Goal: Task Accomplishment & Management: Use online tool/utility

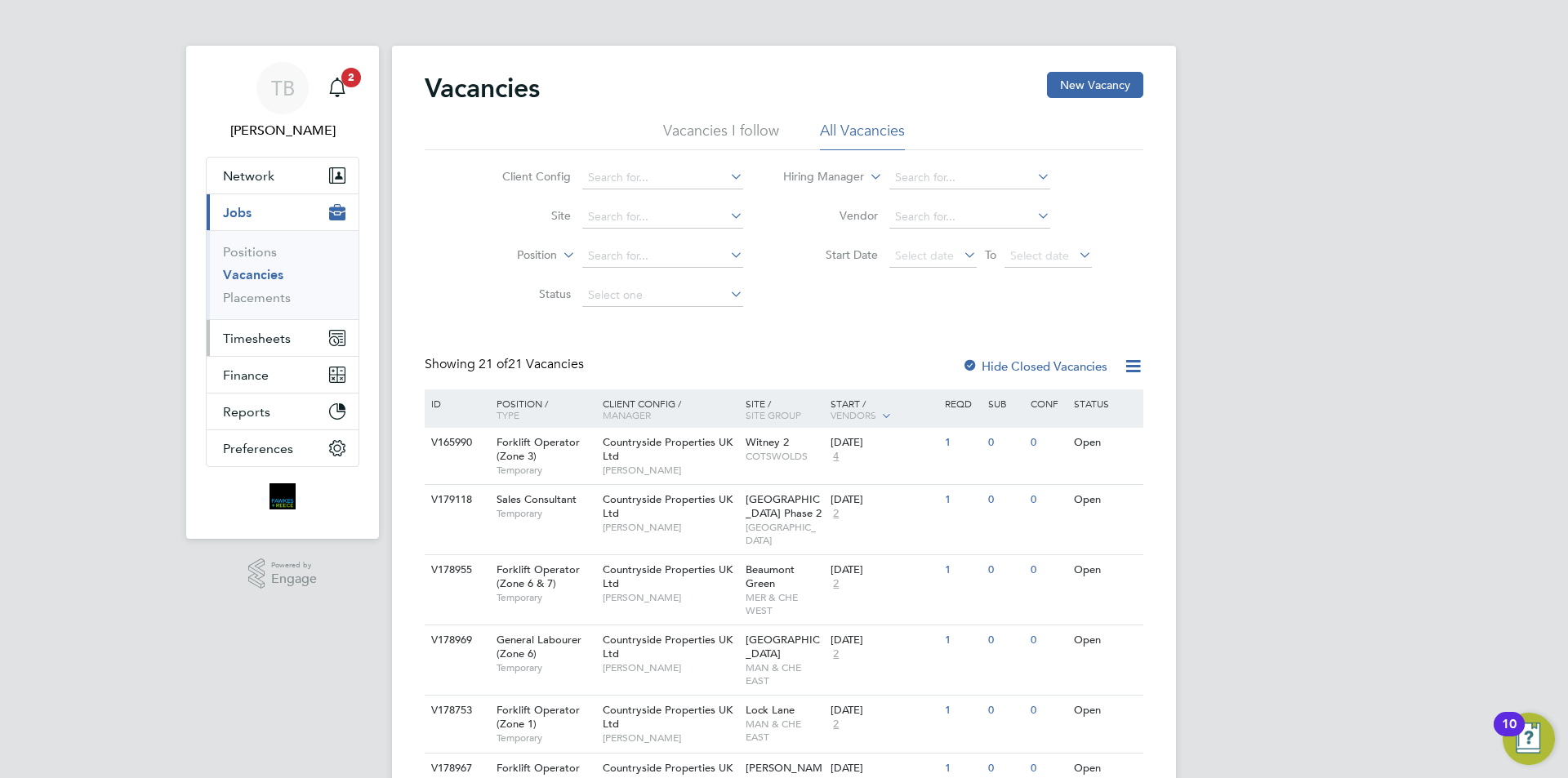
click at [234, 340] on span "Timesheets" at bounding box center [257, 338] width 68 height 16
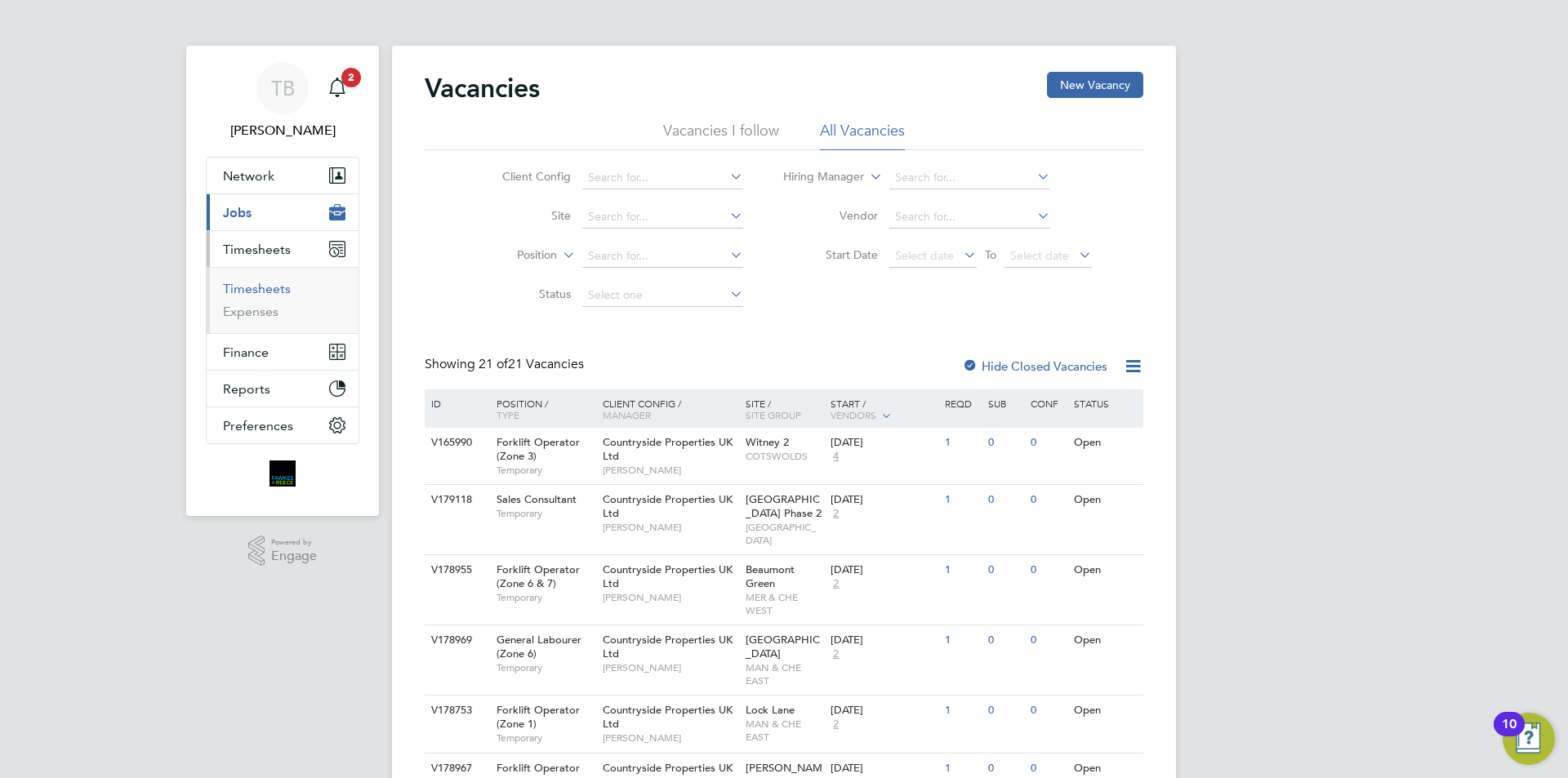
click at [244, 289] on link "Timesheets" at bounding box center [257, 288] width 68 height 16
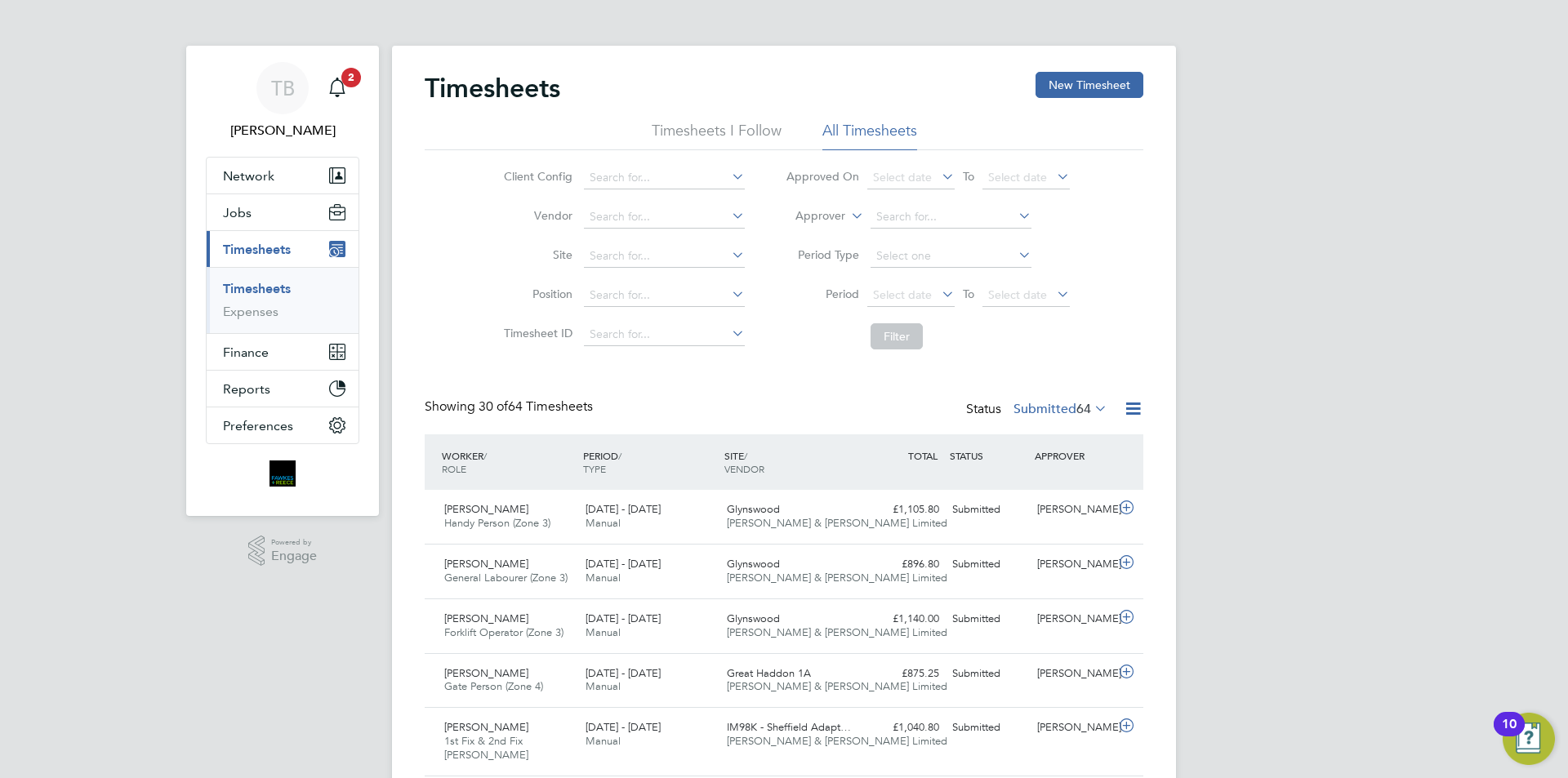
click at [1030, 408] on label "Submitted 64" at bounding box center [1060, 409] width 94 height 17
click at [1024, 511] on li "Approved" at bounding box center [1037, 507] width 75 height 23
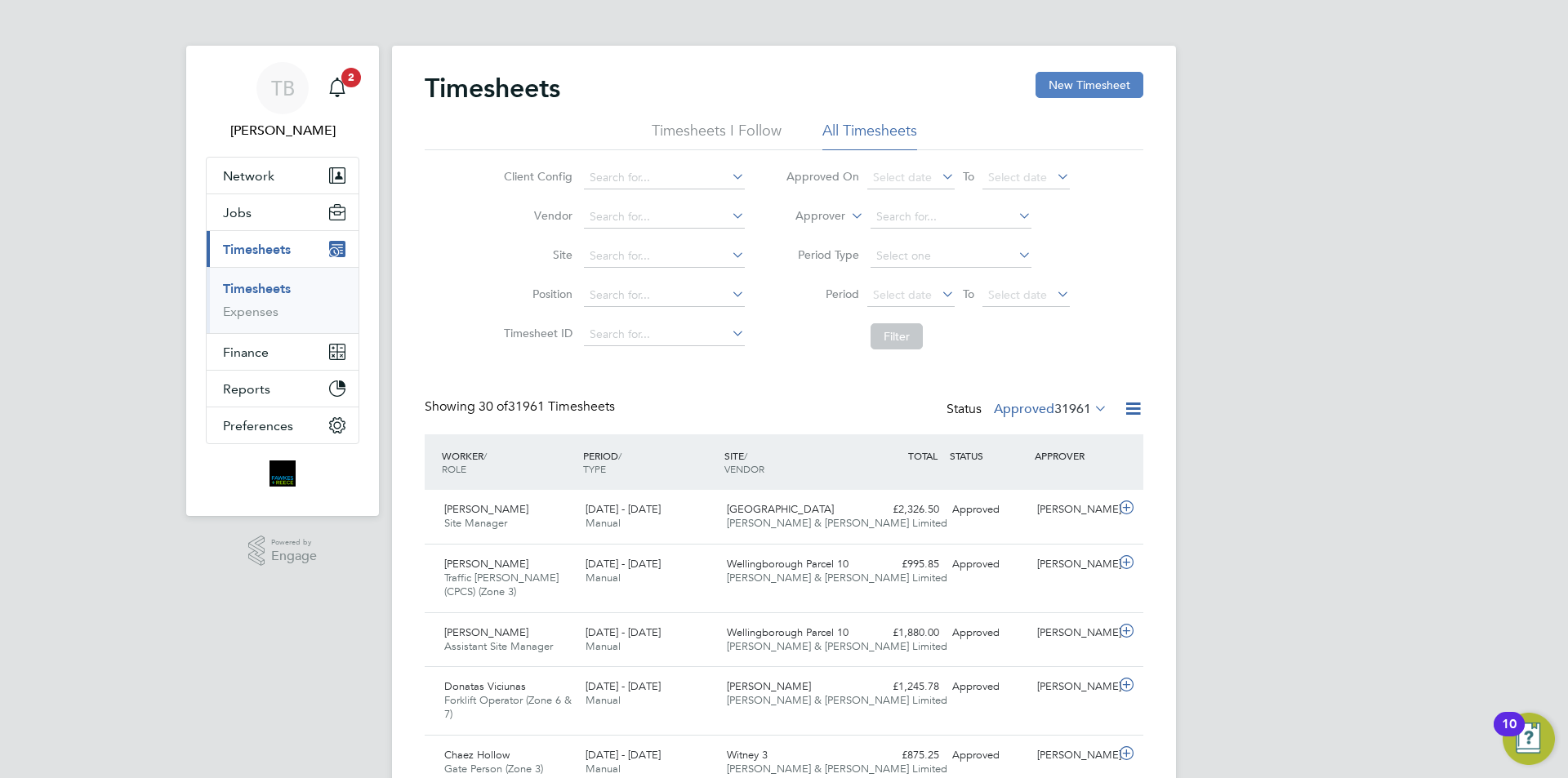
click at [1042, 92] on button "New Timesheet" at bounding box center [1089, 85] width 108 height 27
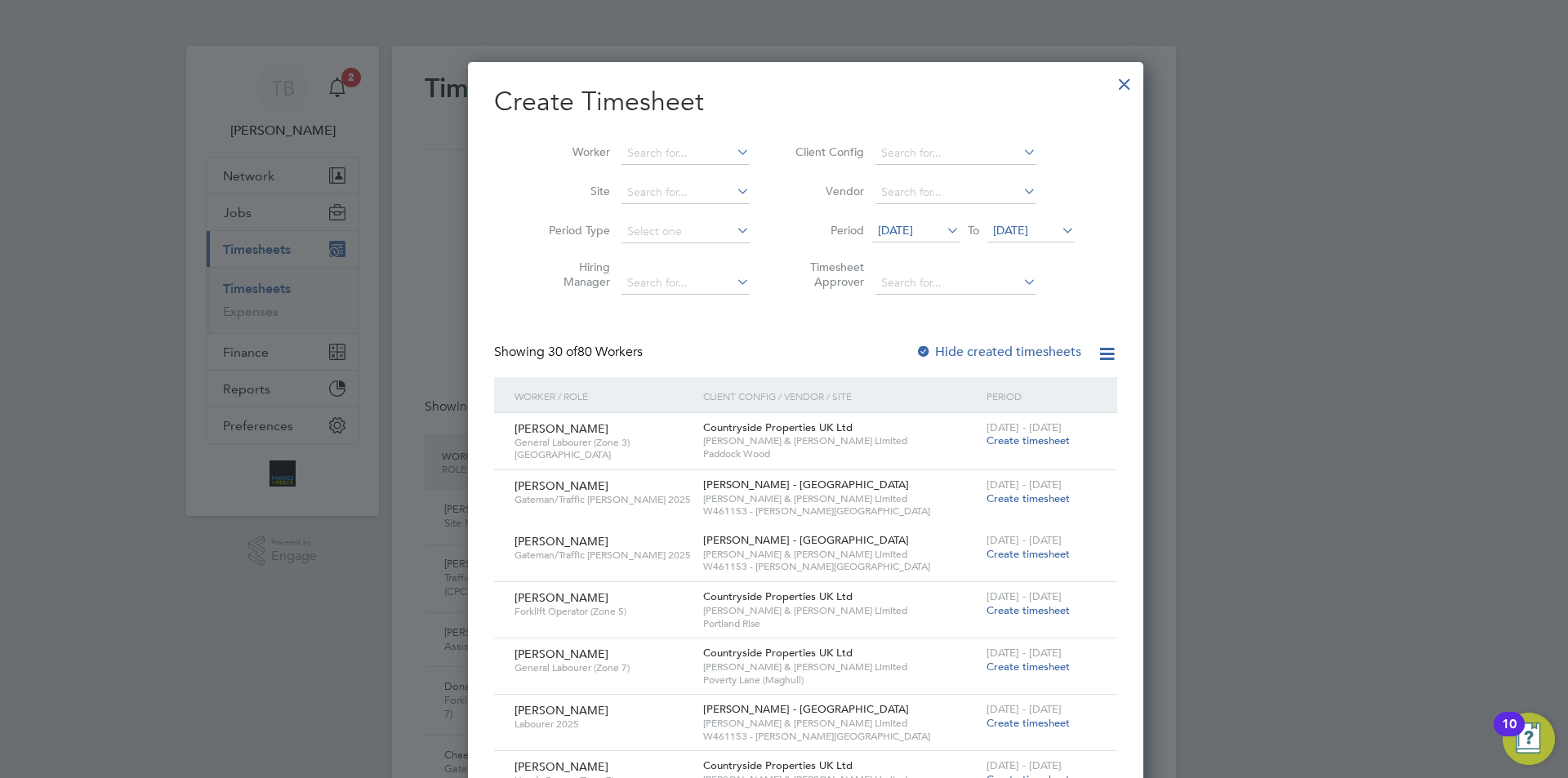
click at [878, 230] on span "[DATE]" at bounding box center [895, 230] width 35 height 15
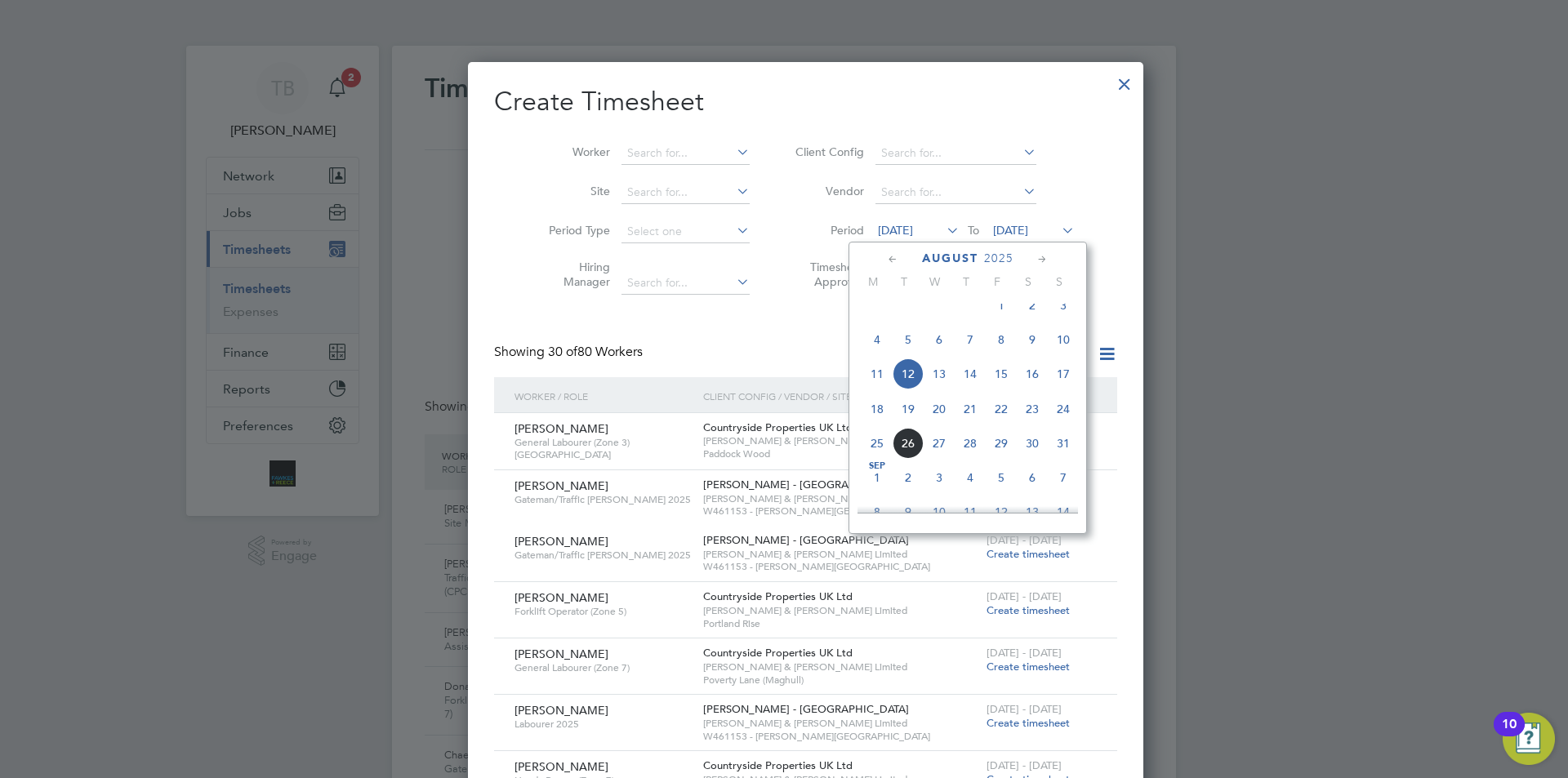
click at [883, 423] on span "18" at bounding box center [876, 408] width 31 height 31
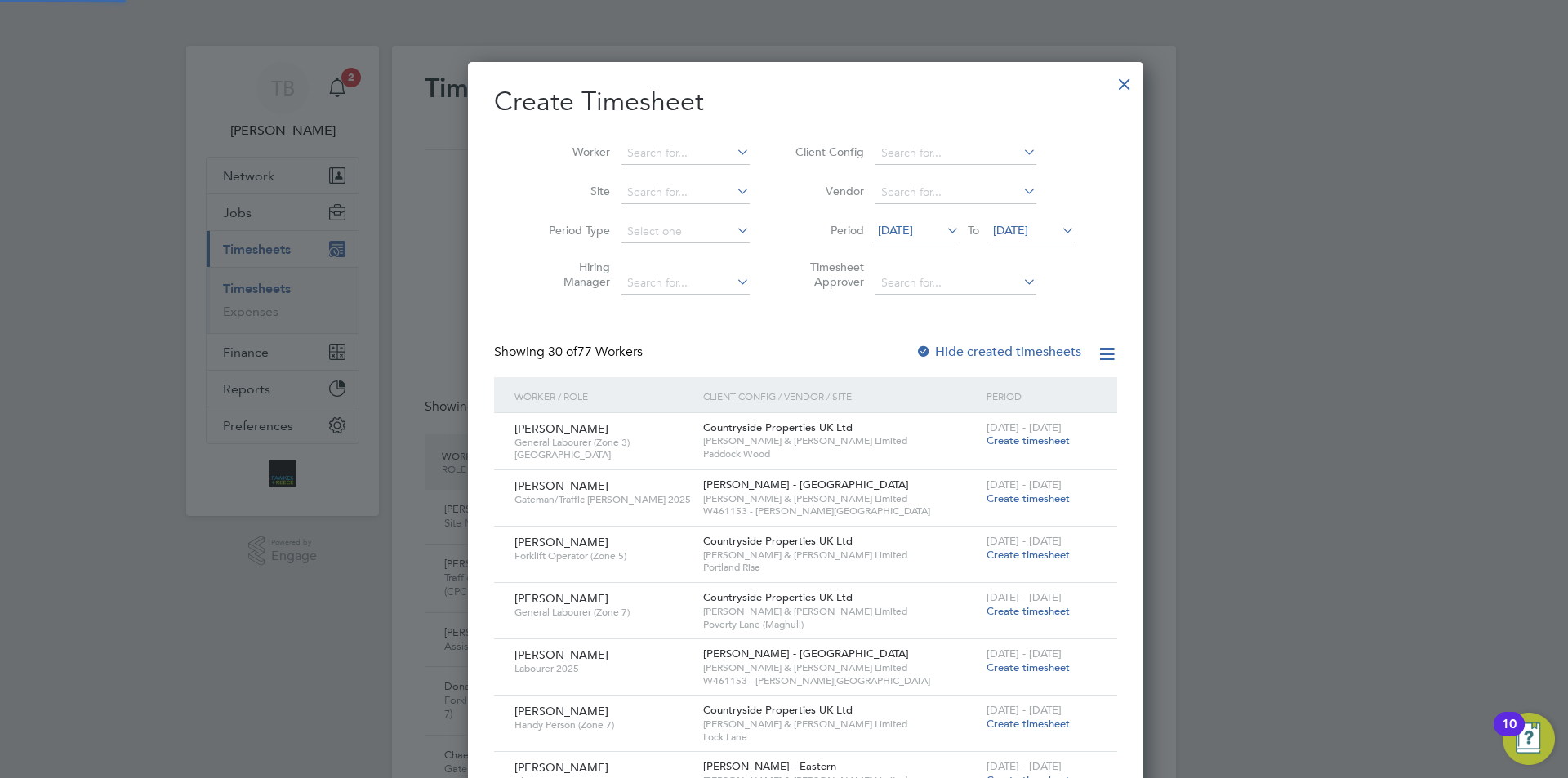
click at [1028, 225] on span "[DATE]" at bounding box center [1010, 230] width 35 height 15
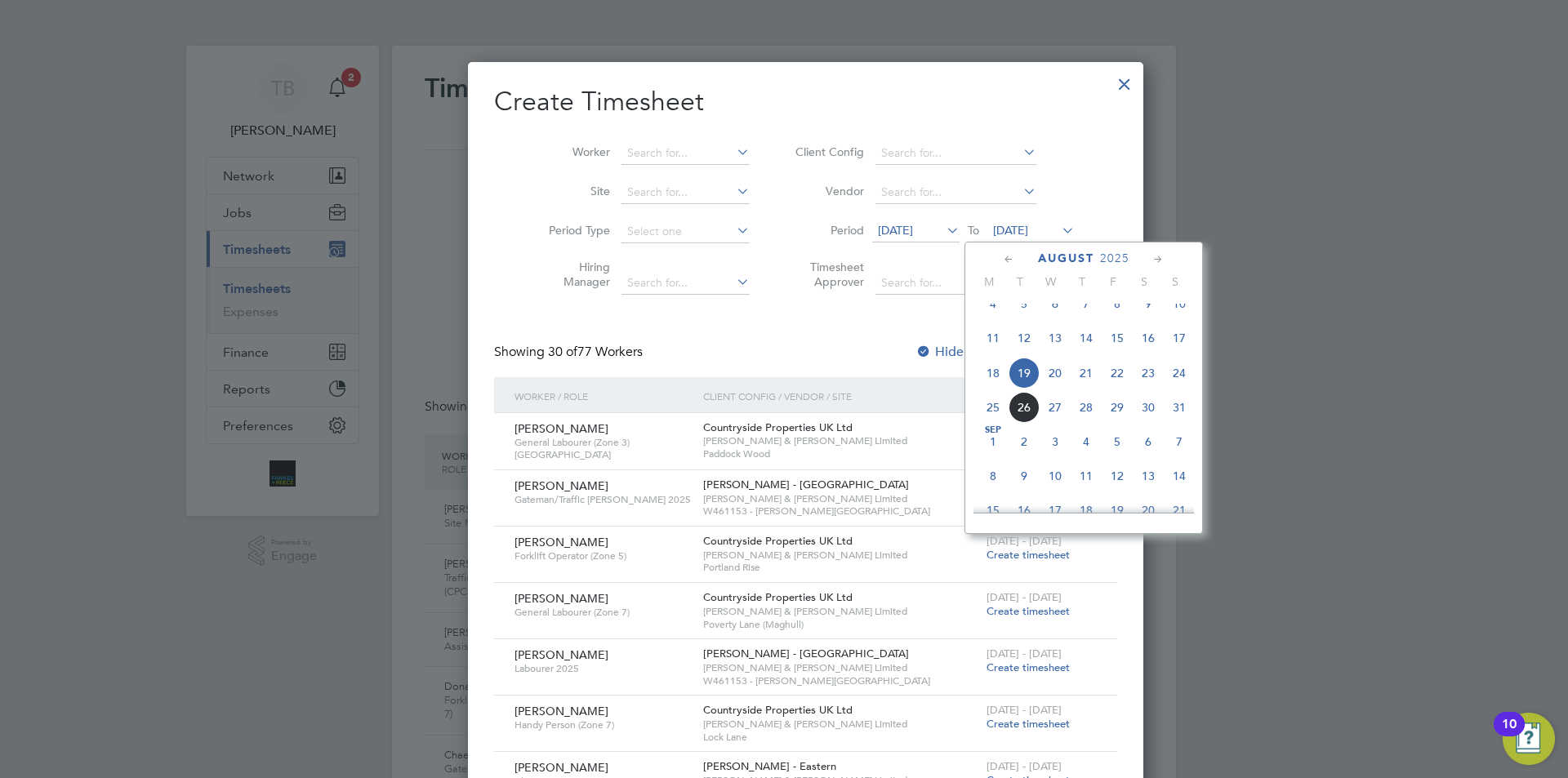
click at [1178, 384] on span "24" at bounding box center [1178, 373] width 31 height 31
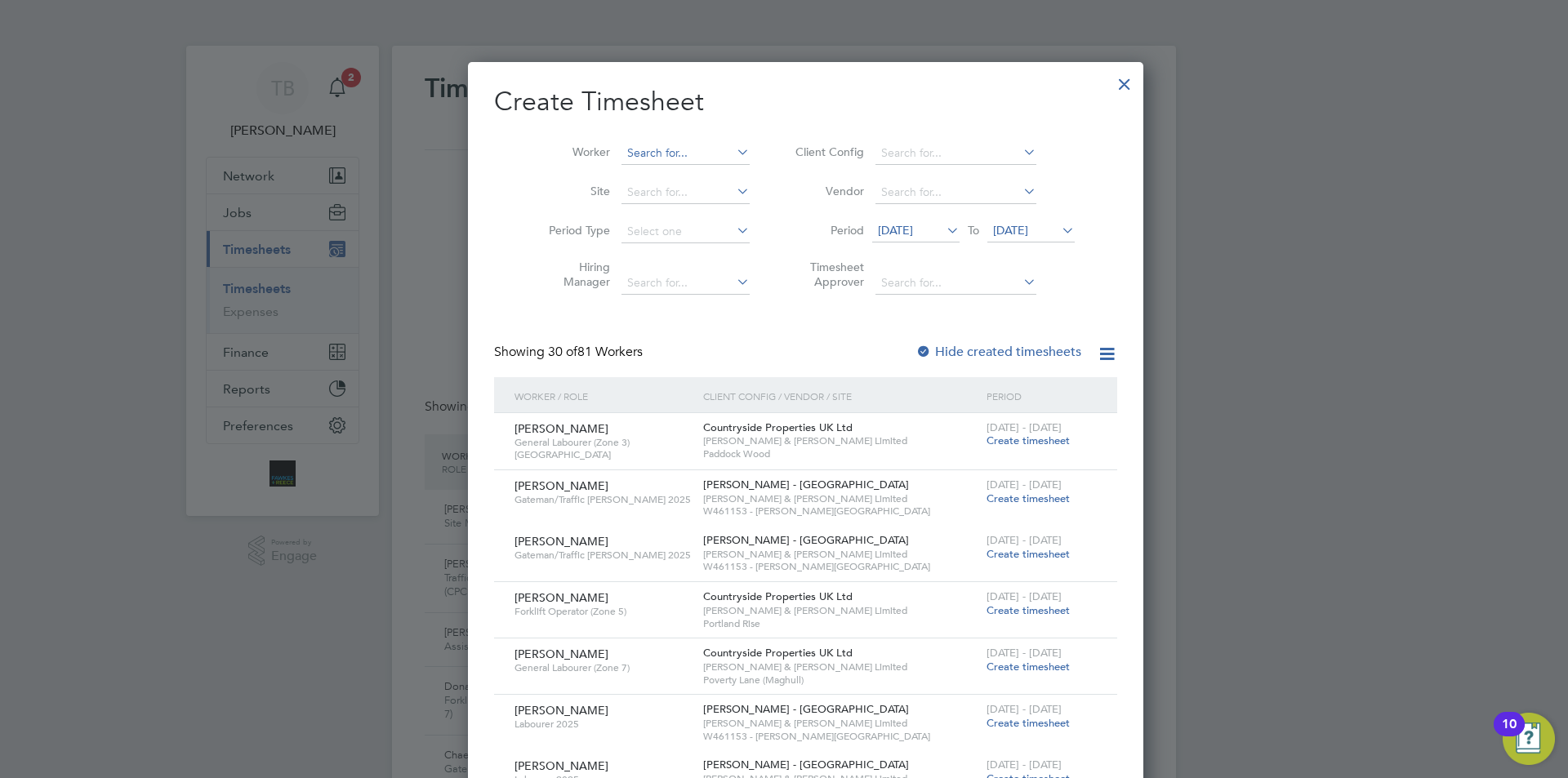
click at [645, 152] on input at bounding box center [685, 153] width 128 height 23
click at [660, 231] on li "[PERSON_NAME]" at bounding box center [704, 242] width 212 height 22
type input "[PERSON_NAME]"
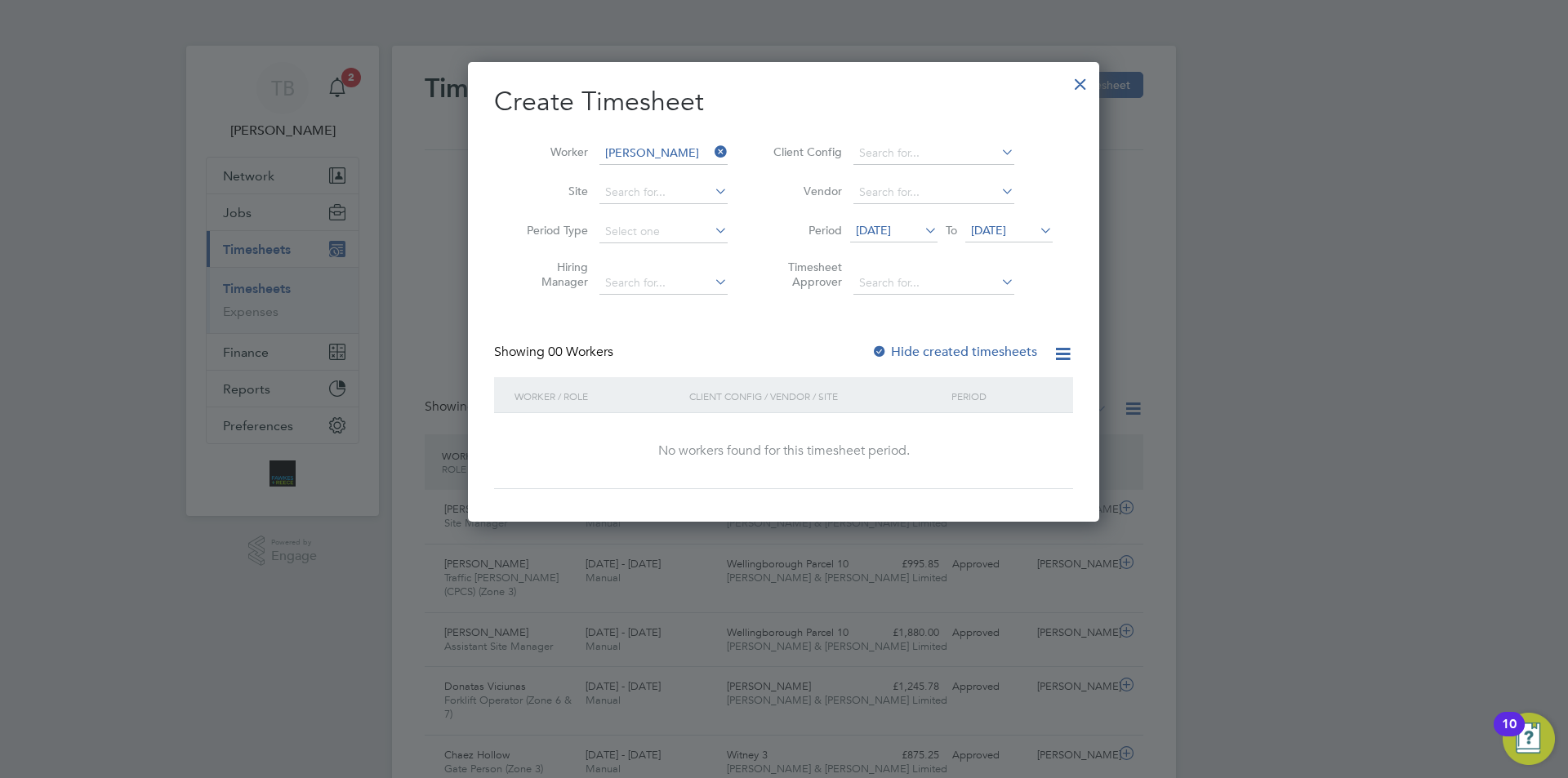
click at [985, 344] on label "Hide created timesheets" at bounding box center [954, 352] width 166 height 17
click at [980, 355] on label "Hide created timesheets" at bounding box center [954, 352] width 166 height 17
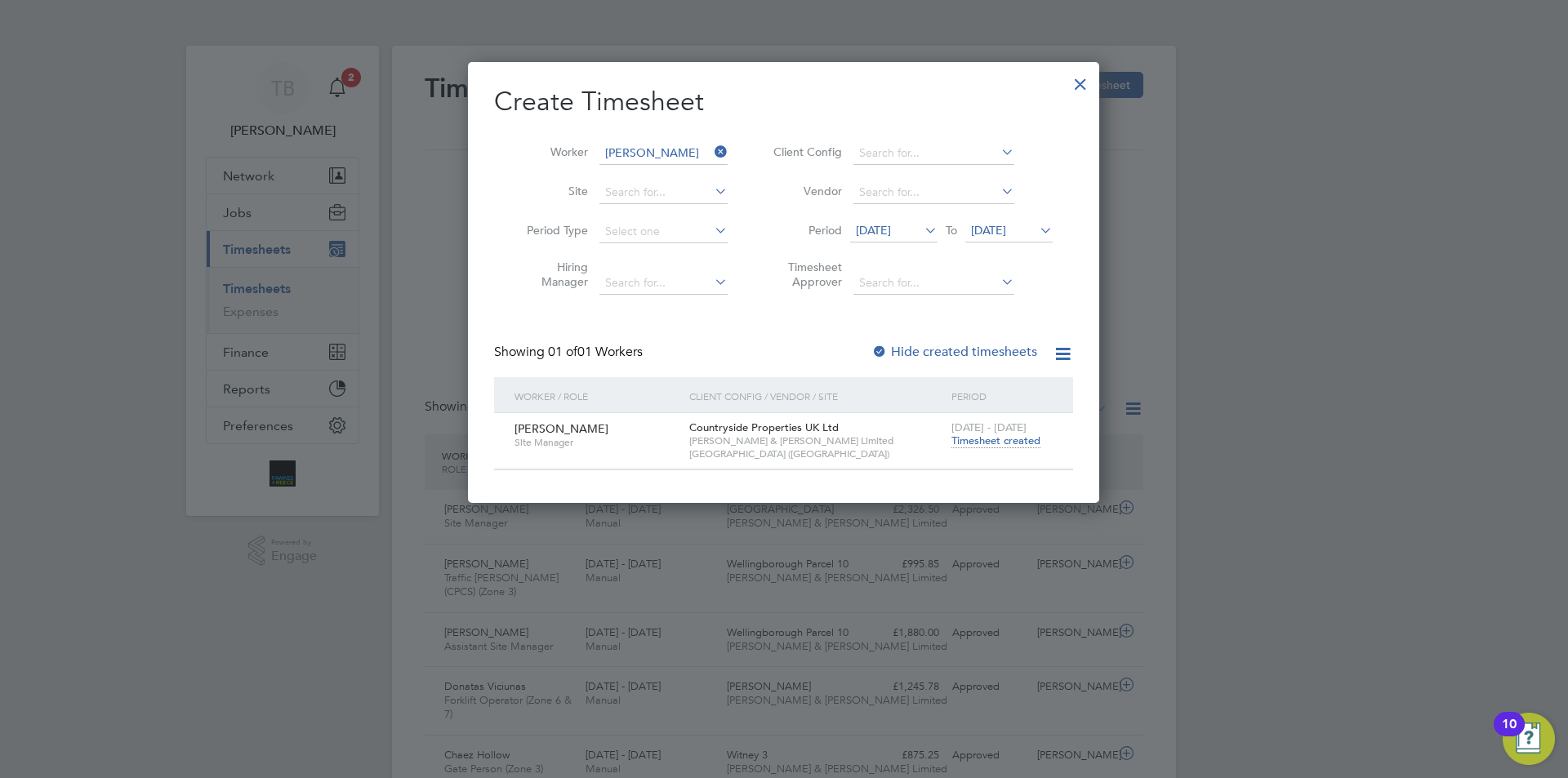
click at [984, 436] on span "Timesheet created" at bounding box center [995, 441] width 89 height 15
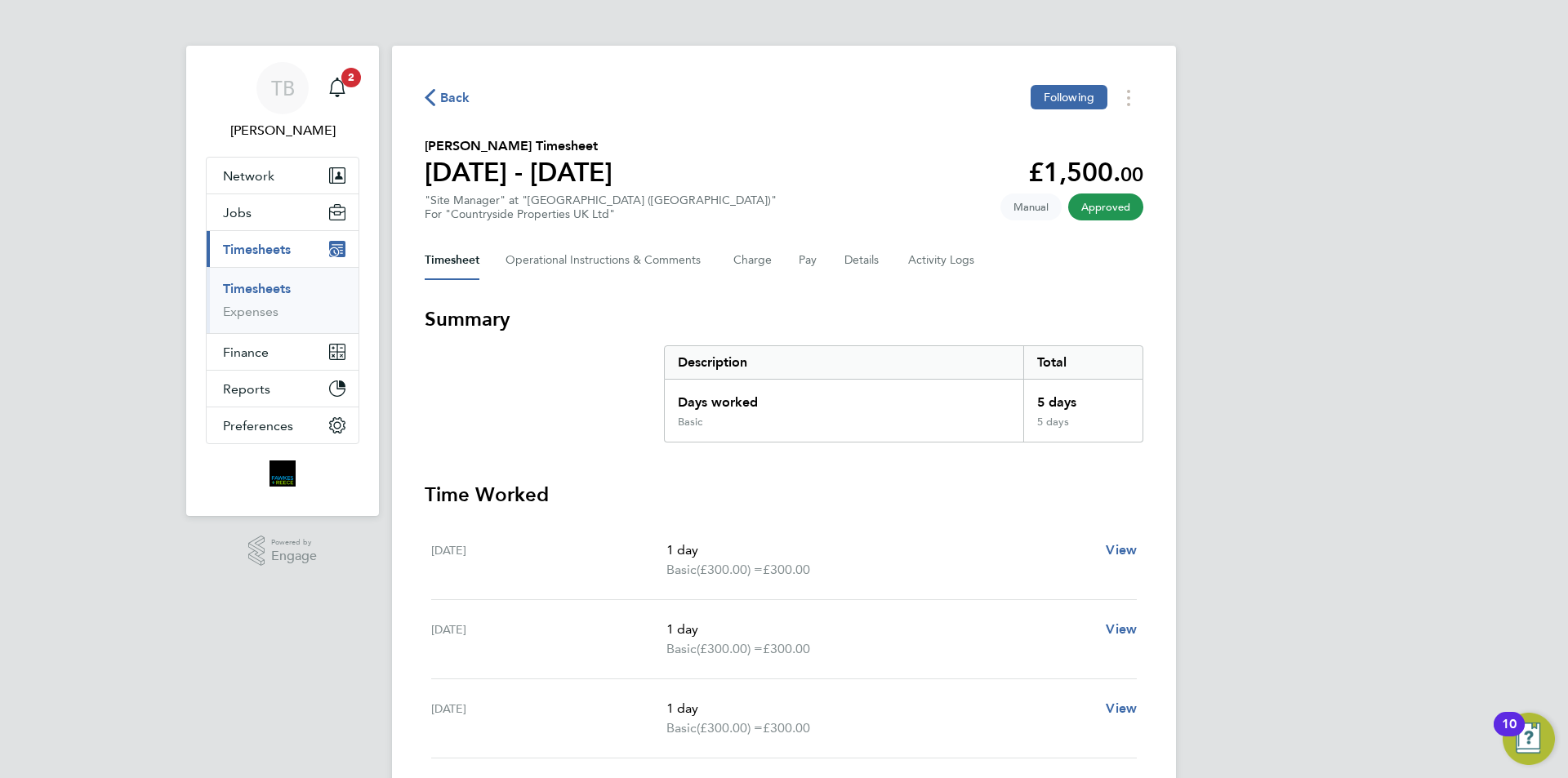
click at [264, 292] on link "Timesheets" at bounding box center [257, 288] width 68 height 16
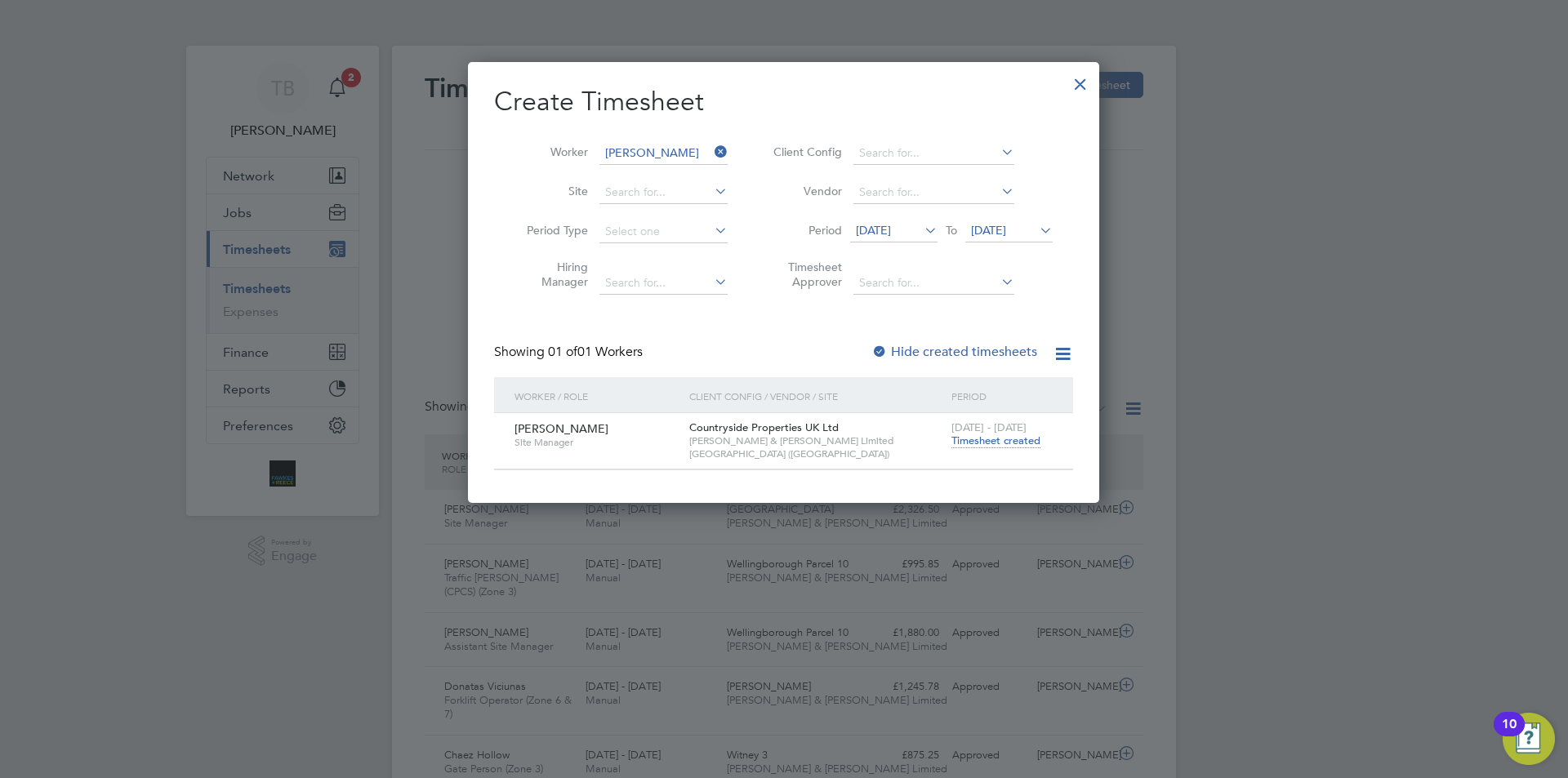
click at [722, 141] on li "Worker [PERSON_NAME]" at bounding box center [621, 153] width 254 height 39
click at [711, 151] on icon at bounding box center [711, 152] width 0 height 23
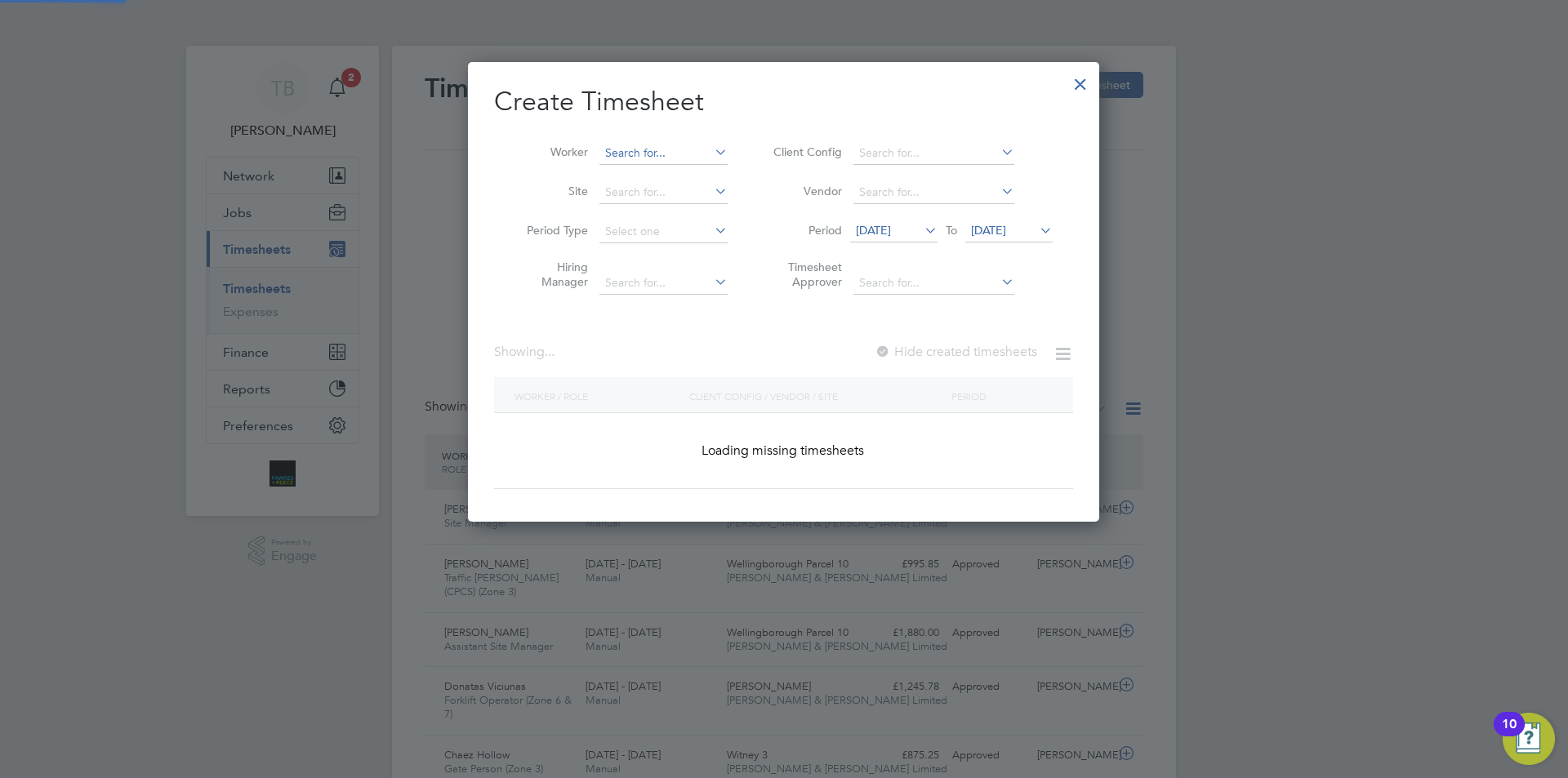
click at [684, 158] on input at bounding box center [663, 153] width 128 height 23
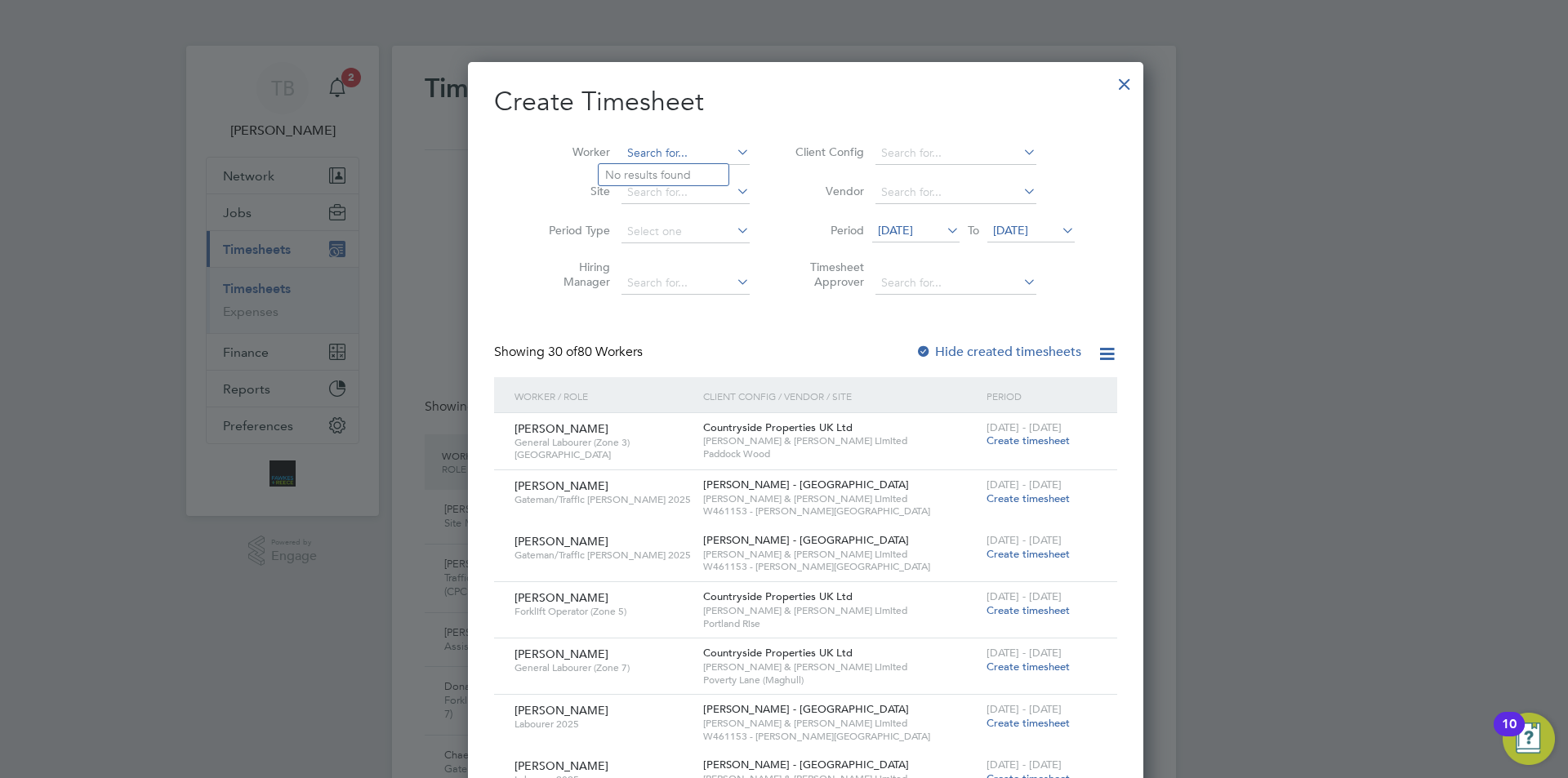
type input "h"
click at [654, 323] on li "Russe [PERSON_NAME]" at bounding box center [669, 330] width 142 height 22
type input "[PERSON_NAME]"
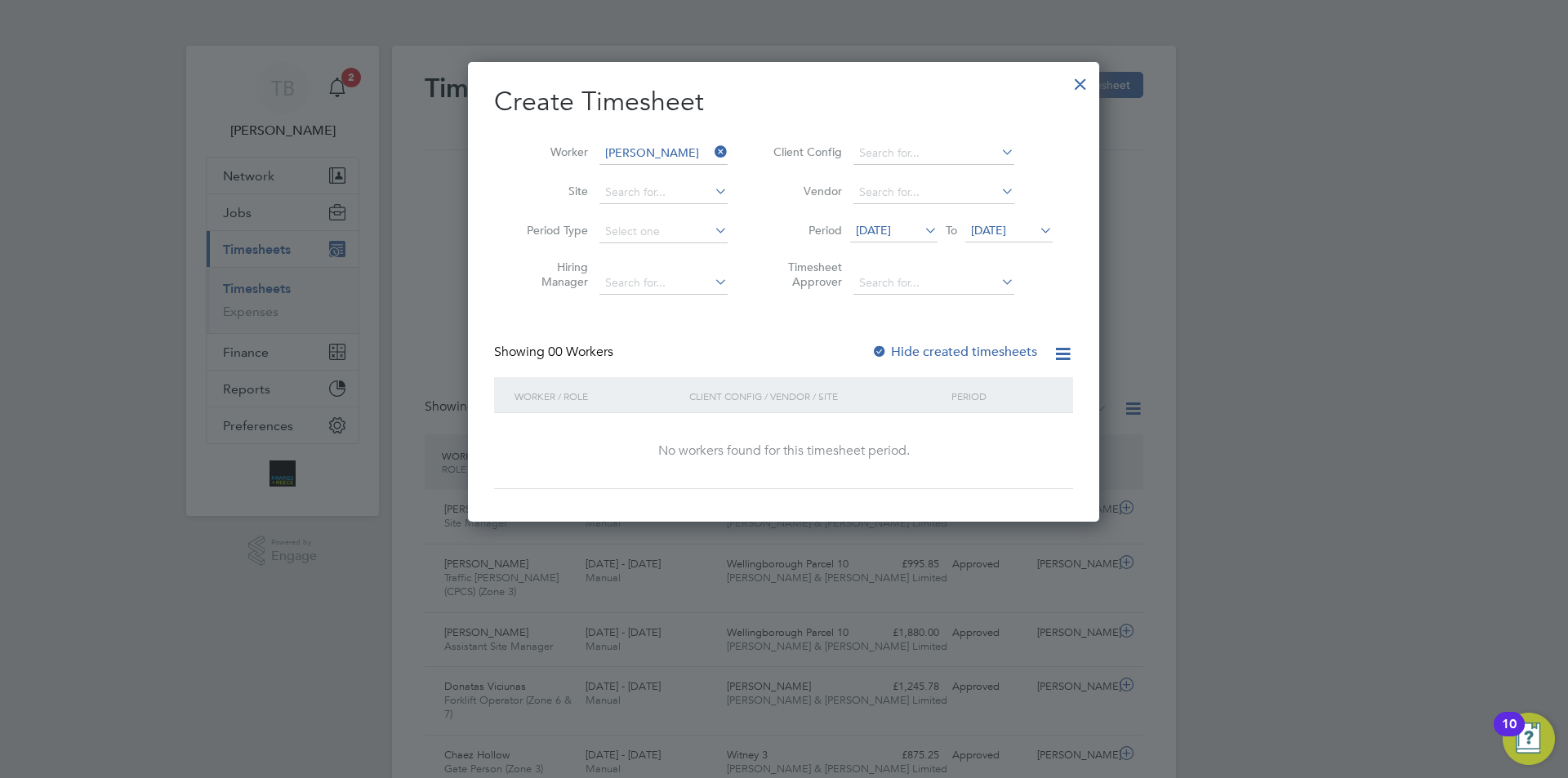
click at [970, 350] on label "Hide created timesheets" at bounding box center [954, 352] width 166 height 17
click at [891, 236] on span "[DATE]" at bounding box center [873, 230] width 35 height 15
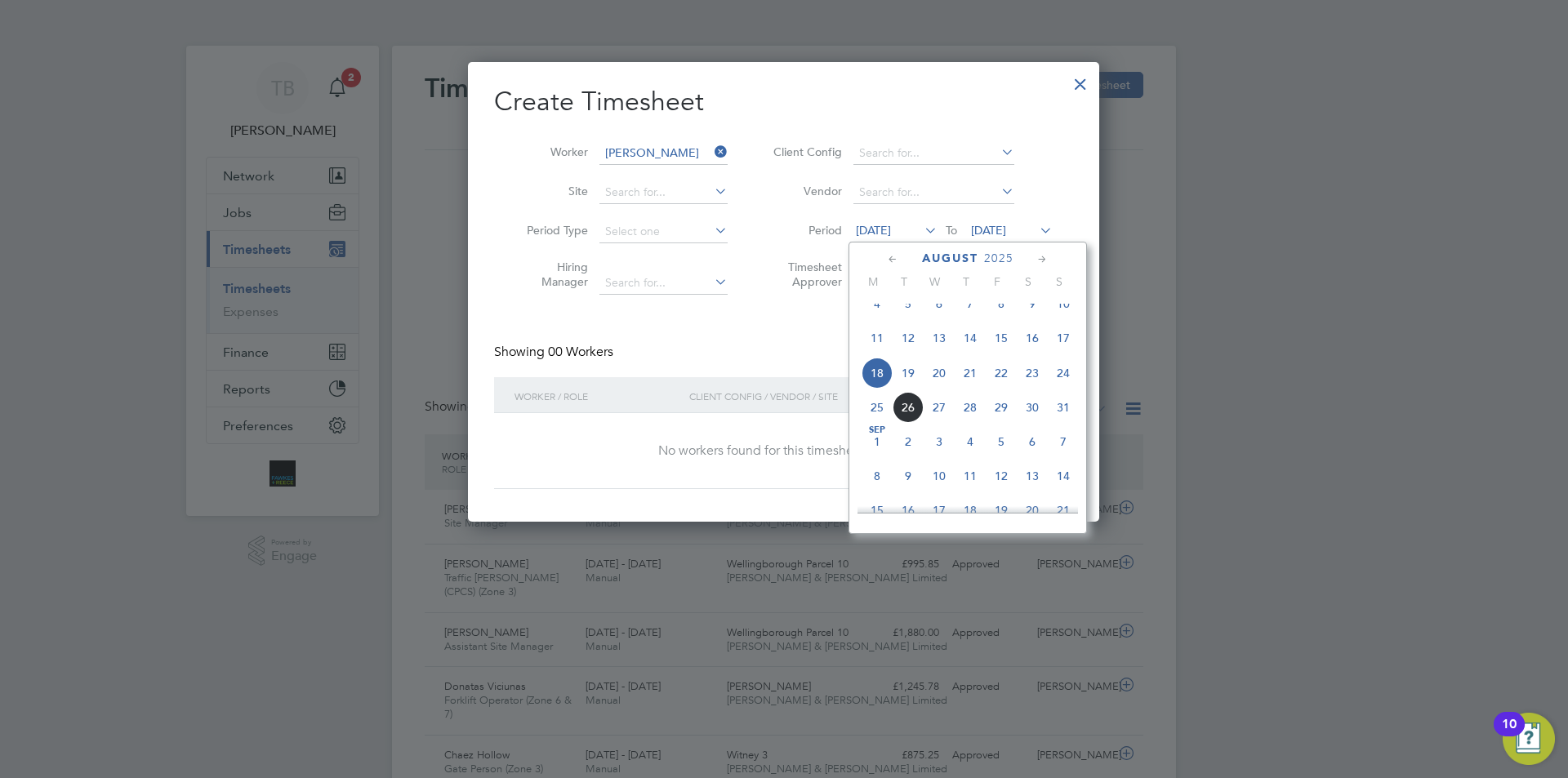
click at [1006, 230] on span "[DATE]" at bounding box center [988, 230] width 35 height 15
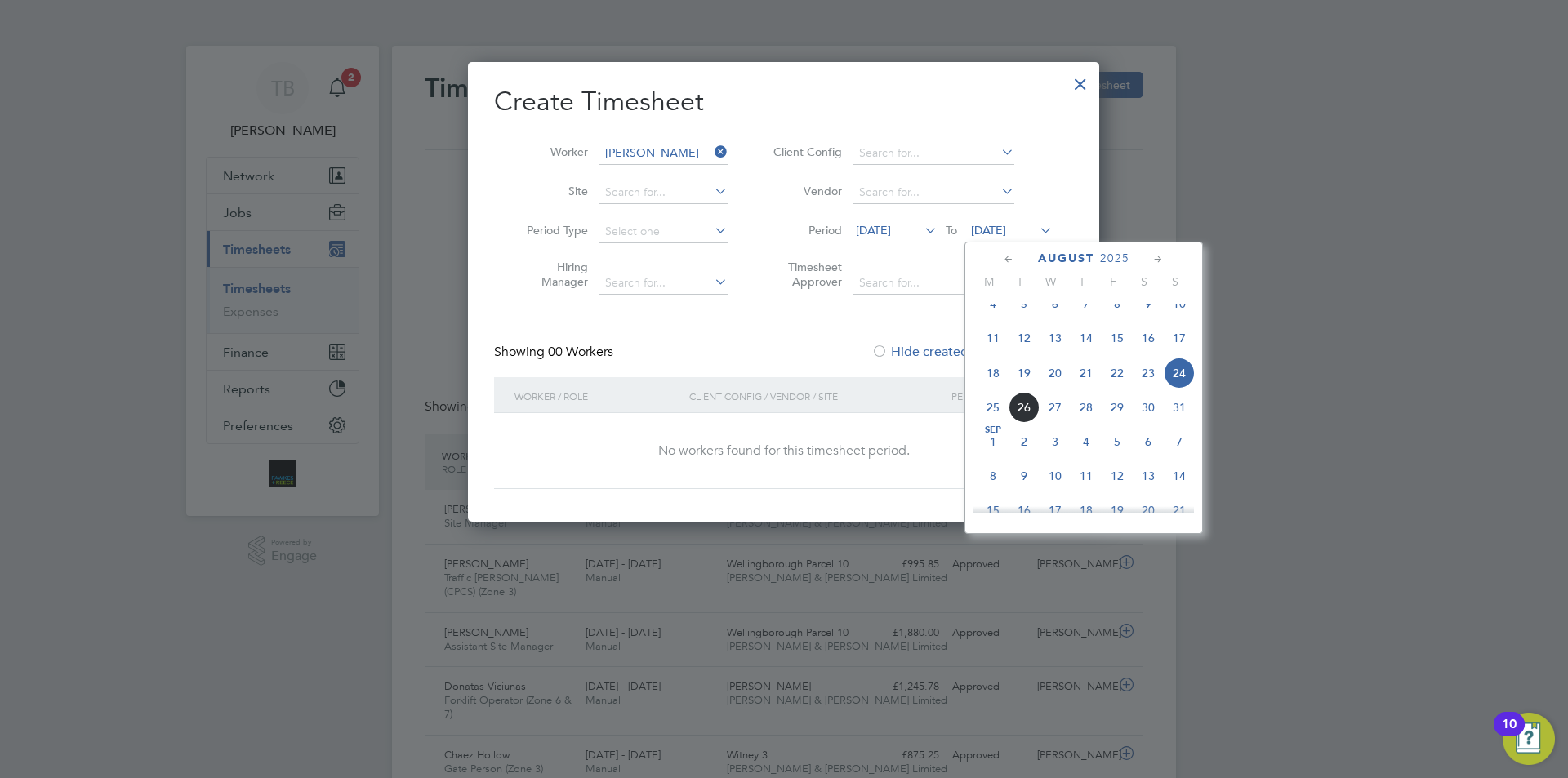
click at [1130, 376] on span "22" at bounding box center [1116, 373] width 31 height 31
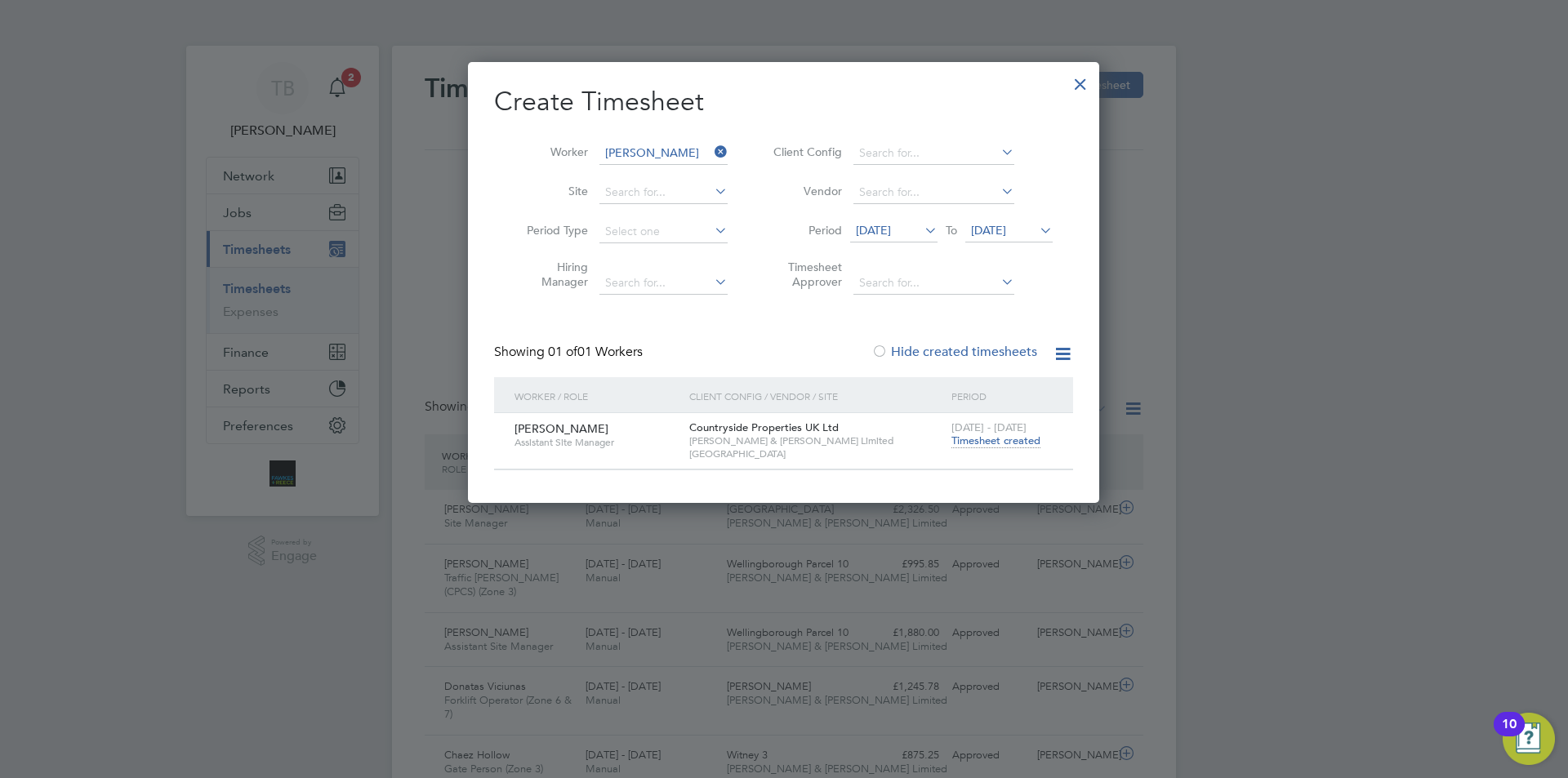
click at [1022, 437] on span "Timesheet created" at bounding box center [995, 441] width 89 height 15
